Goal: Find specific page/section: Find specific page/section

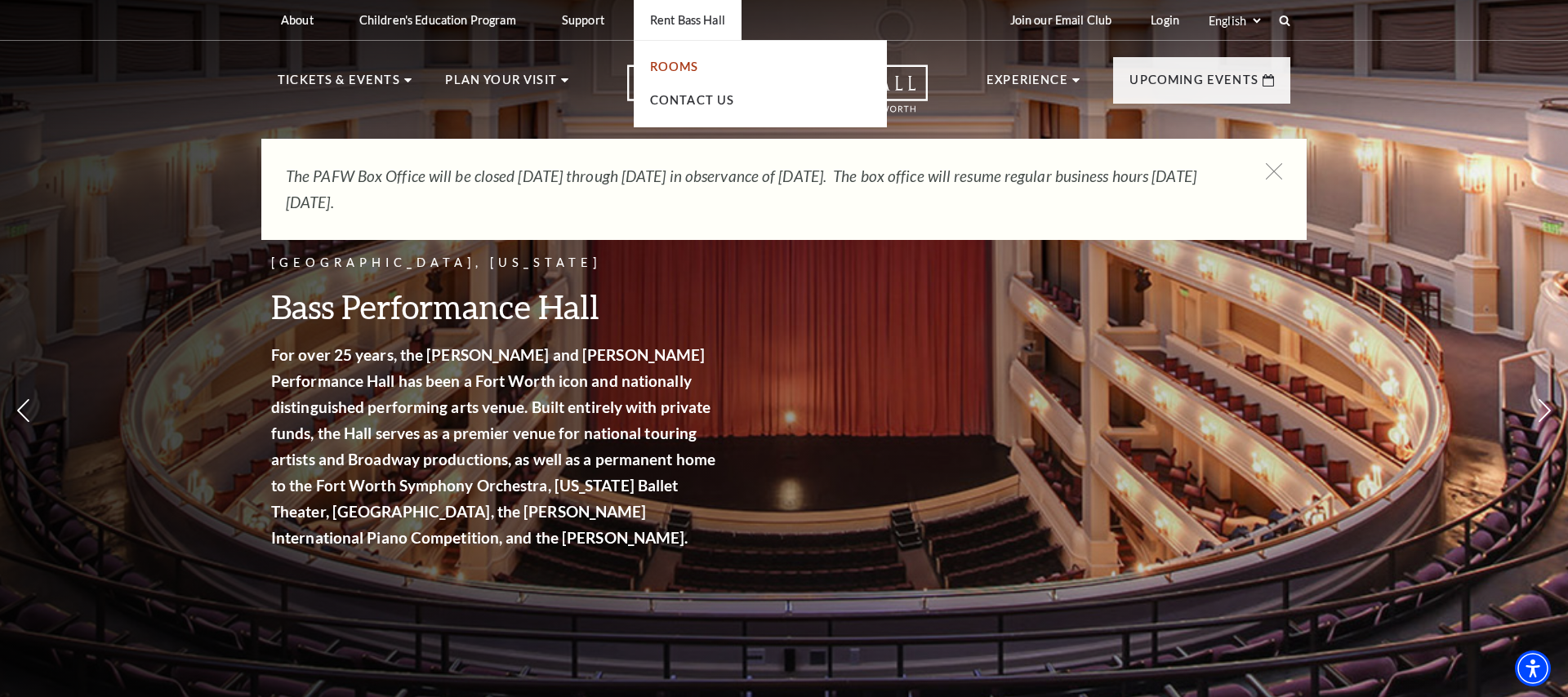
click at [673, 66] on link "Rooms" at bounding box center [675, 66] width 49 height 14
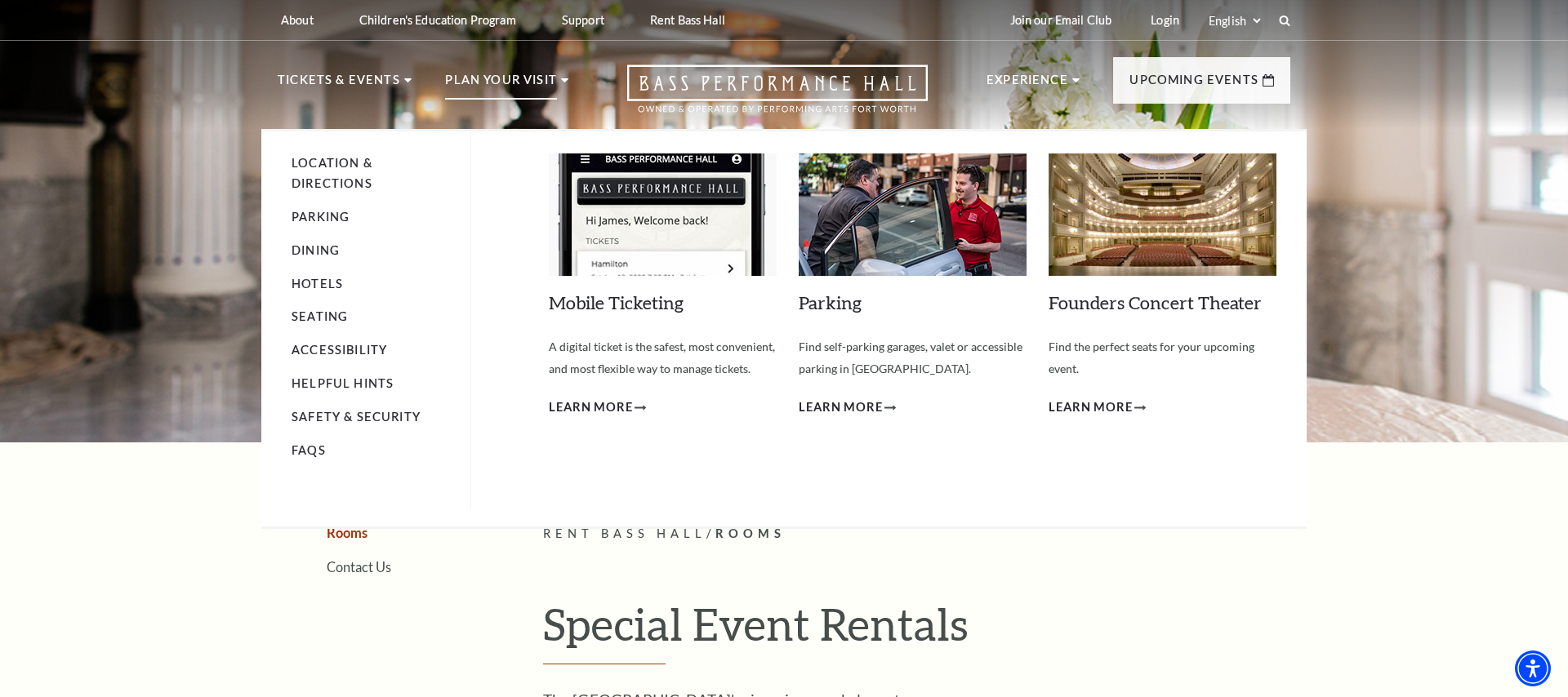
click at [559, 116] on li "Plan Your Visit Location & Directions Parking Dining Hotels Seating Accessibili…" at bounding box center [507, 99] width 123 height 59
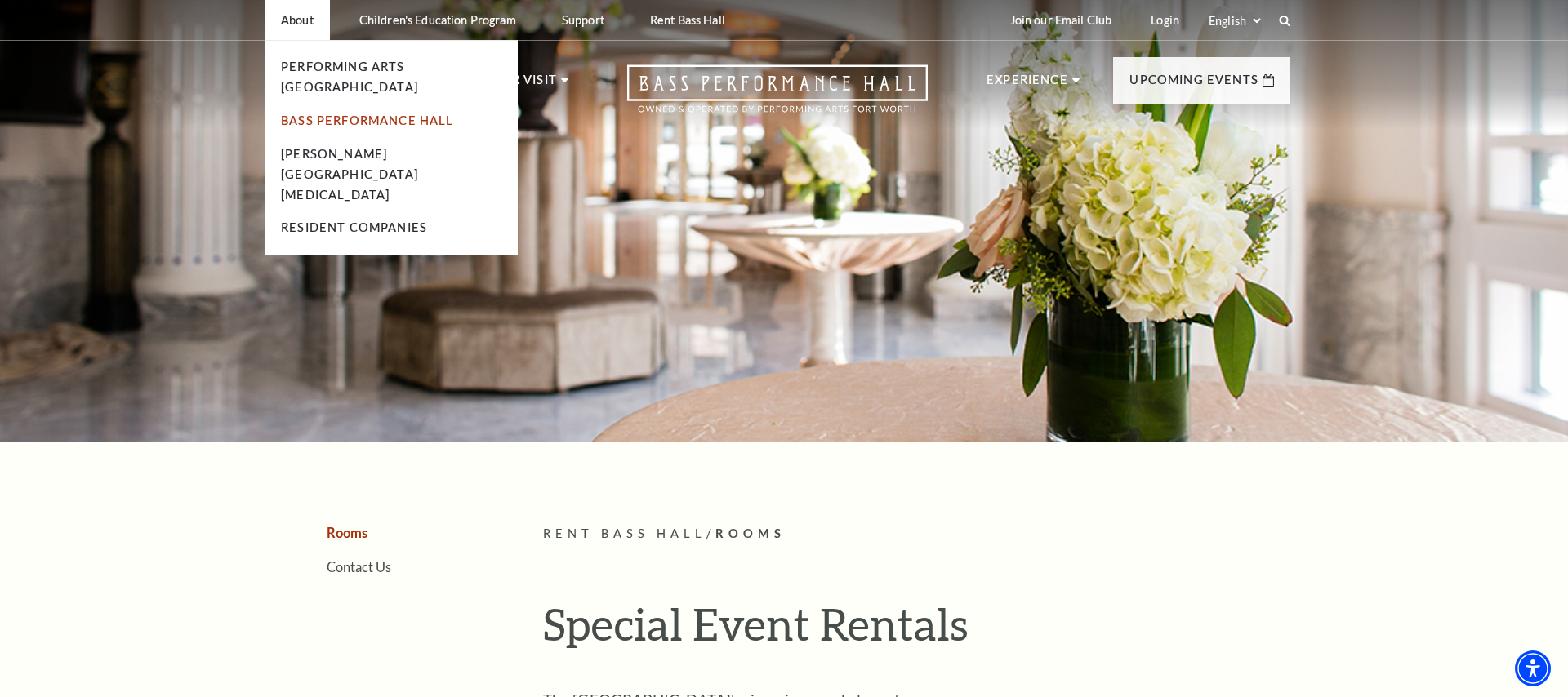
click at [322, 114] on link "Bass Performance Hall" at bounding box center [367, 121] width 173 height 14
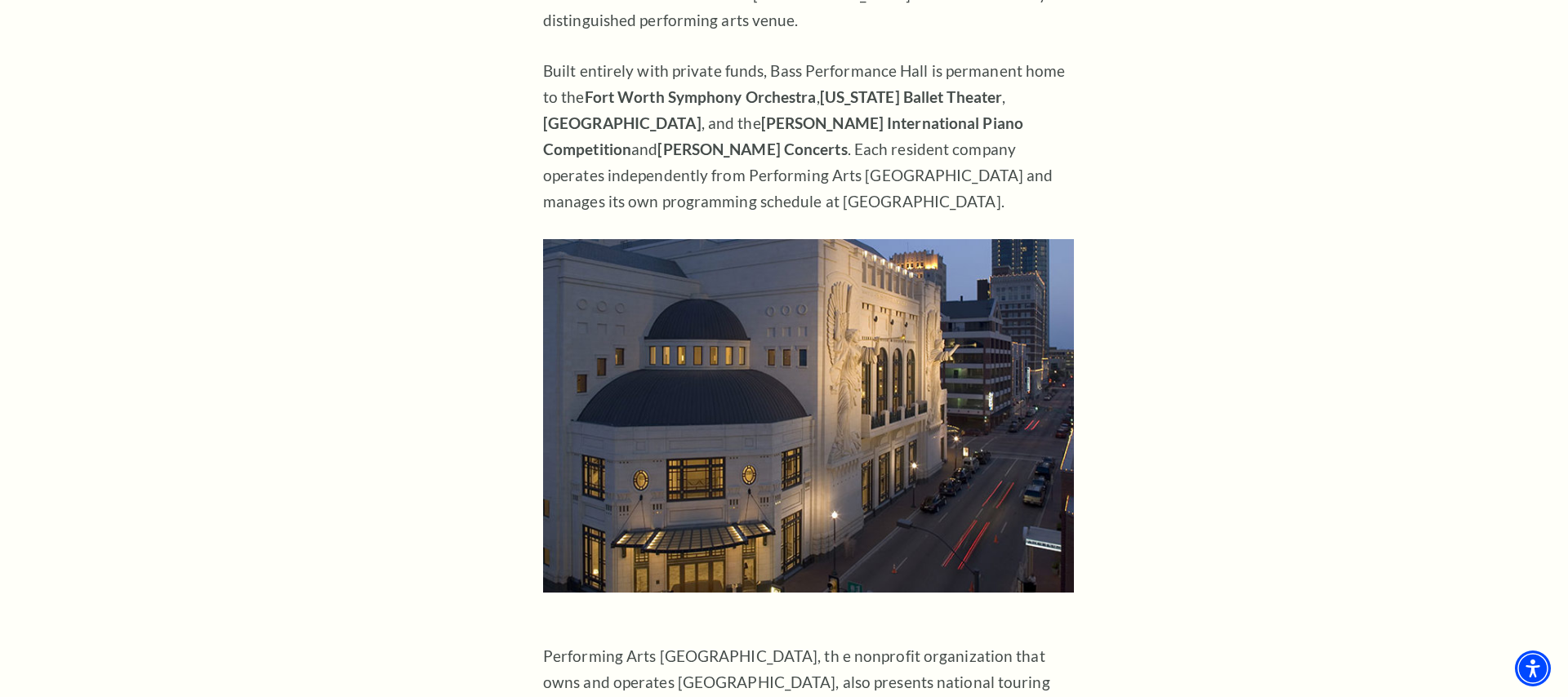
scroll to position [707, 0]
